Goal: Information Seeking & Learning: Learn about a topic

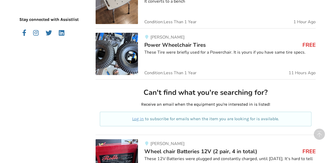
scroll to position [226, 0]
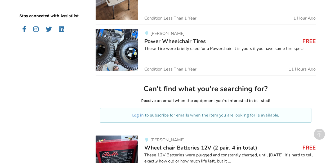
click at [119, 59] on img at bounding box center [117, 50] width 42 height 42
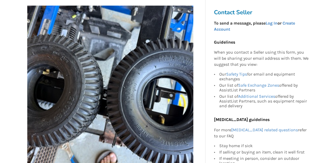
scroll to position [106, 0]
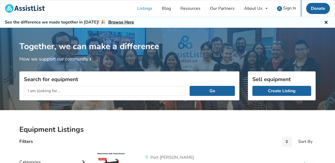
click at [36, 92] on input "text" at bounding box center [105, 91] width 162 height 10
type input "wheelchairs"
click at [190, 86] on button "Go" at bounding box center [212, 91] width 45 height 10
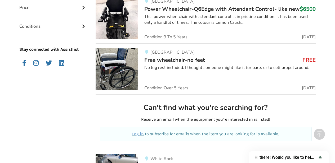
scroll to position [213, 0]
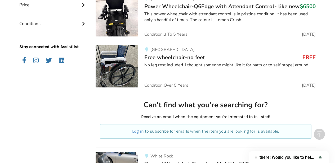
click at [117, 71] on img at bounding box center [117, 66] width 42 height 42
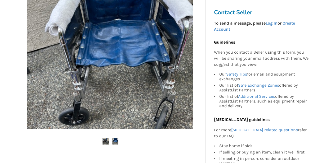
scroll to position [132, 0]
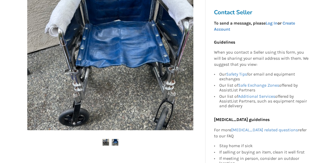
click at [111, 142] on ul at bounding box center [110, 142] width 182 height 7
click at [117, 143] on img at bounding box center [115, 142] width 7 height 7
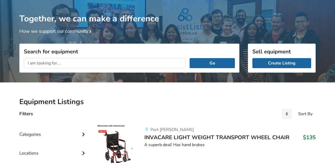
drag, startPoint x: 0, startPoint y: 0, endPoint x: 32, endPoint y: 65, distance: 72.6
click at [32, 65] on input "text" at bounding box center [105, 63] width 162 height 10
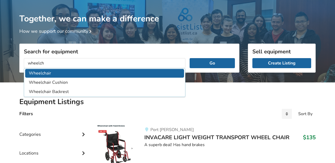
click at [43, 71] on li "Wheelchair" at bounding box center [104, 73] width 159 height 9
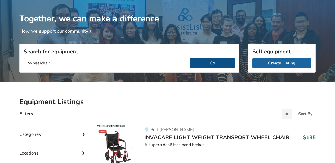
click at [214, 66] on button "Go" at bounding box center [212, 63] width 45 height 10
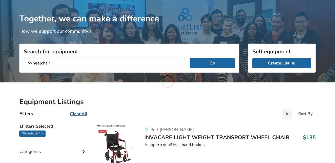
click at [55, 63] on input "Wheelchair" at bounding box center [105, 63] width 162 height 10
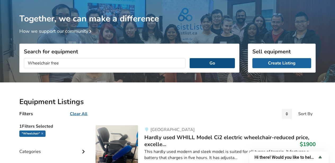
click at [211, 63] on button "Go" at bounding box center [212, 63] width 45 height 10
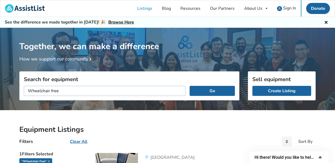
click at [51, 90] on input "Wheelchair free" at bounding box center [105, 91] width 162 height 10
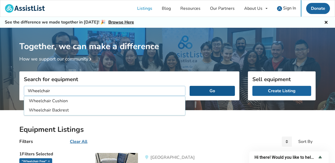
type input "Wheelchair"
click at [219, 91] on button "Go" at bounding box center [212, 91] width 45 height 10
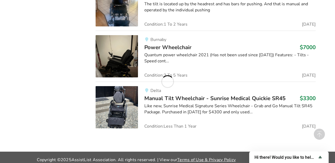
scroll to position [1106, 0]
